Goal: Transaction & Acquisition: Download file/media

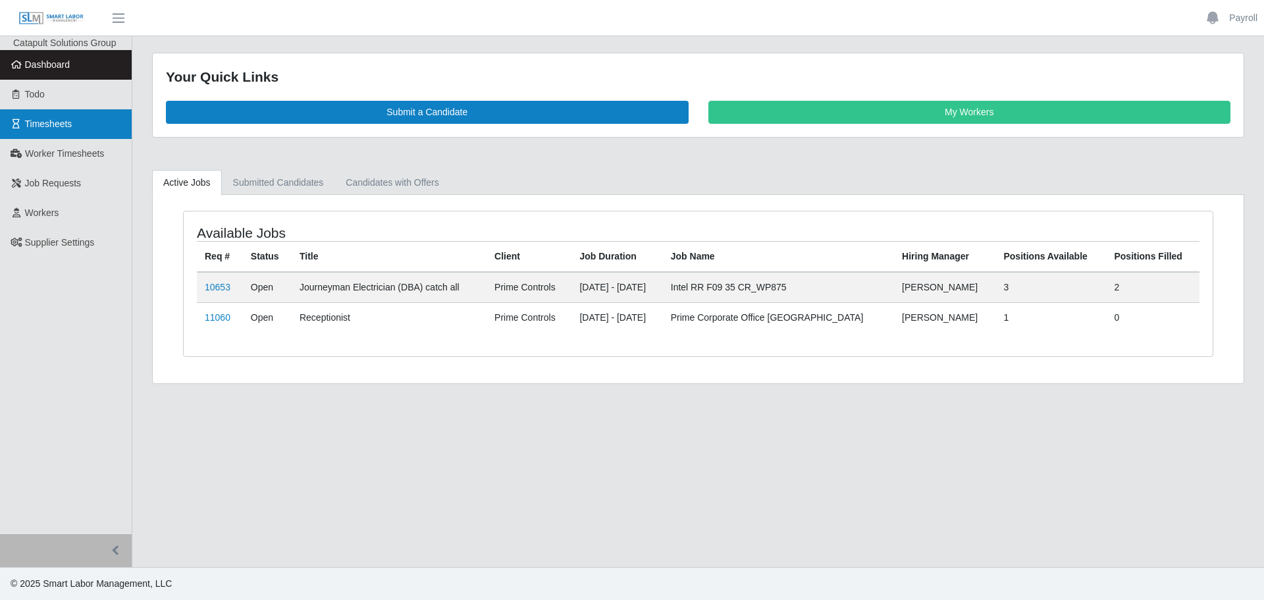
click at [28, 121] on span "Timesheets" at bounding box center [48, 124] width 47 height 11
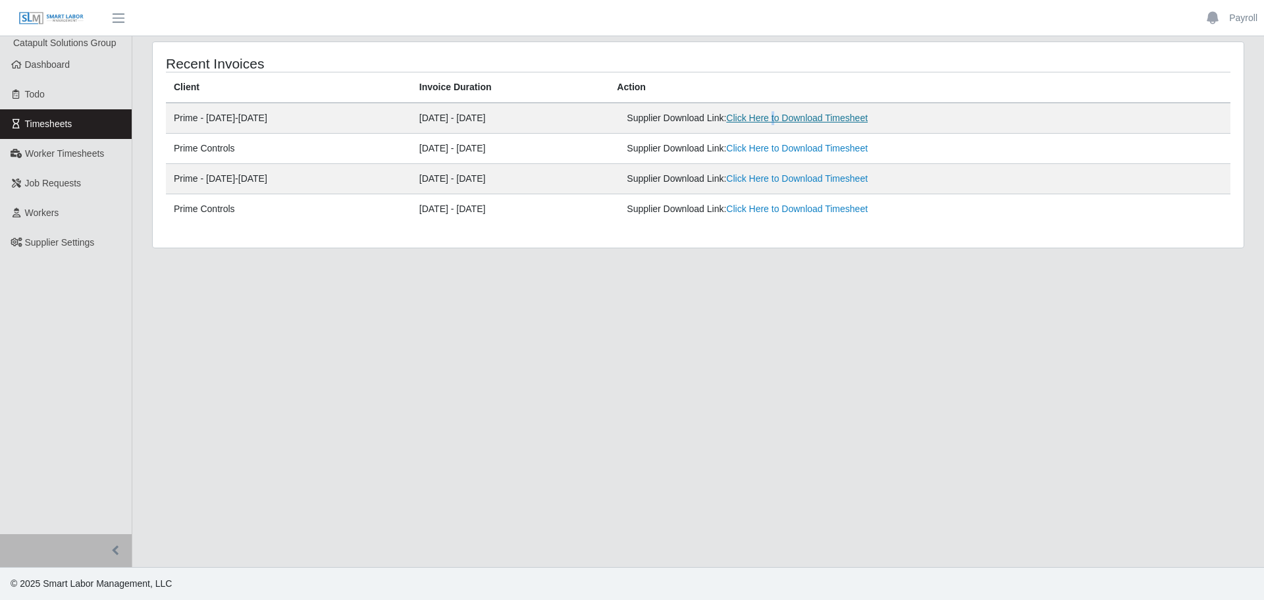
drag, startPoint x: 817, startPoint y: 125, endPoint x: 821, endPoint y: 119, distance: 7.5
click at [819, 125] on div "Supplier Download Link: Click Here to Download Timesheet" at bounding box center [819, 118] width 384 height 14
click at [821, 119] on link "Click Here to Download Timesheet" at bounding box center [797, 118] width 142 height 11
click at [844, 146] on link "Click Here to Download Timesheet" at bounding box center [797, 148] width 142 height 11
